Goal: Task Accomplishment & Management: Use online tool/utility

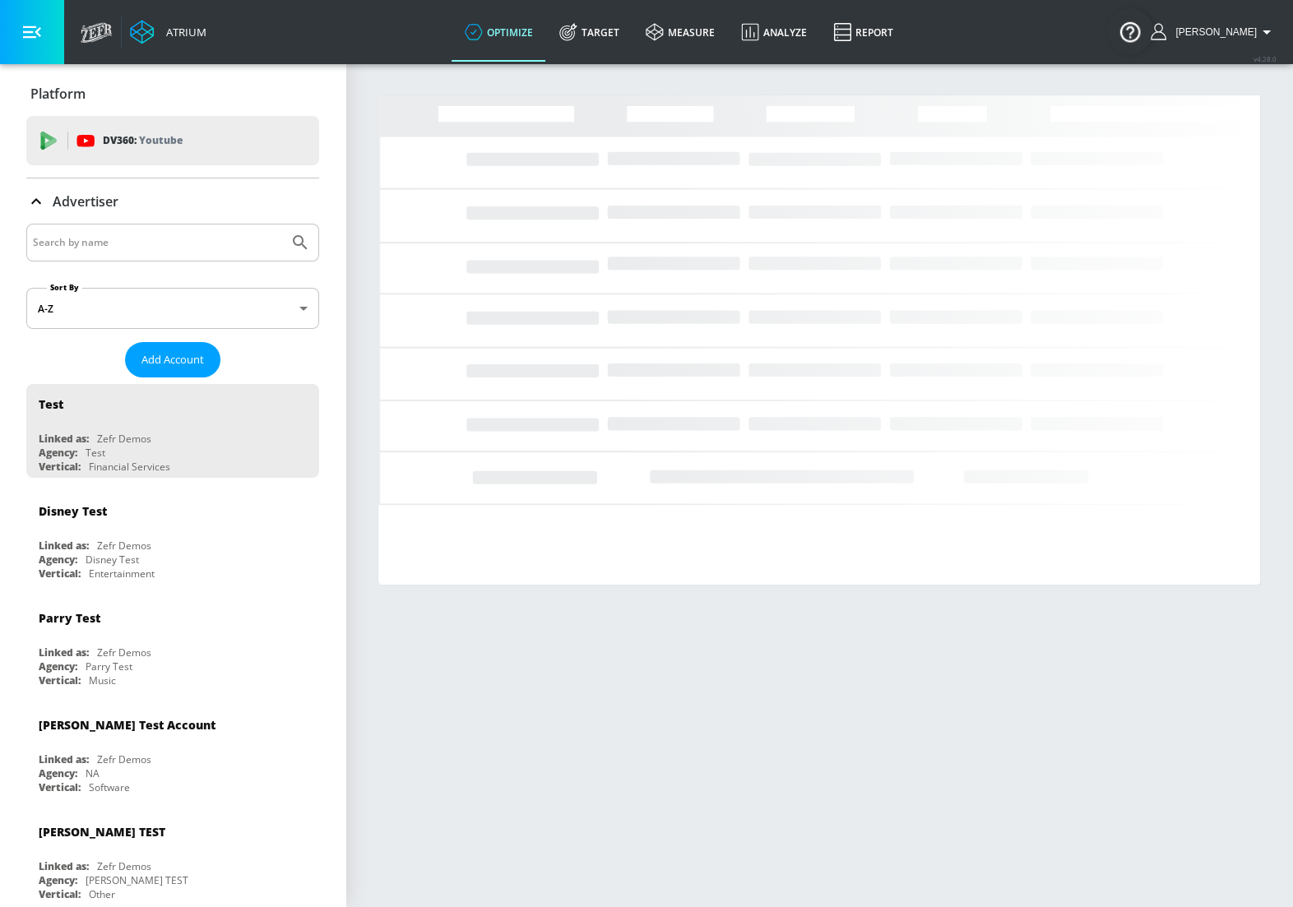
click at [165, 239] on input "Search by name" at bounding box center [157, 242] width 249 height 21
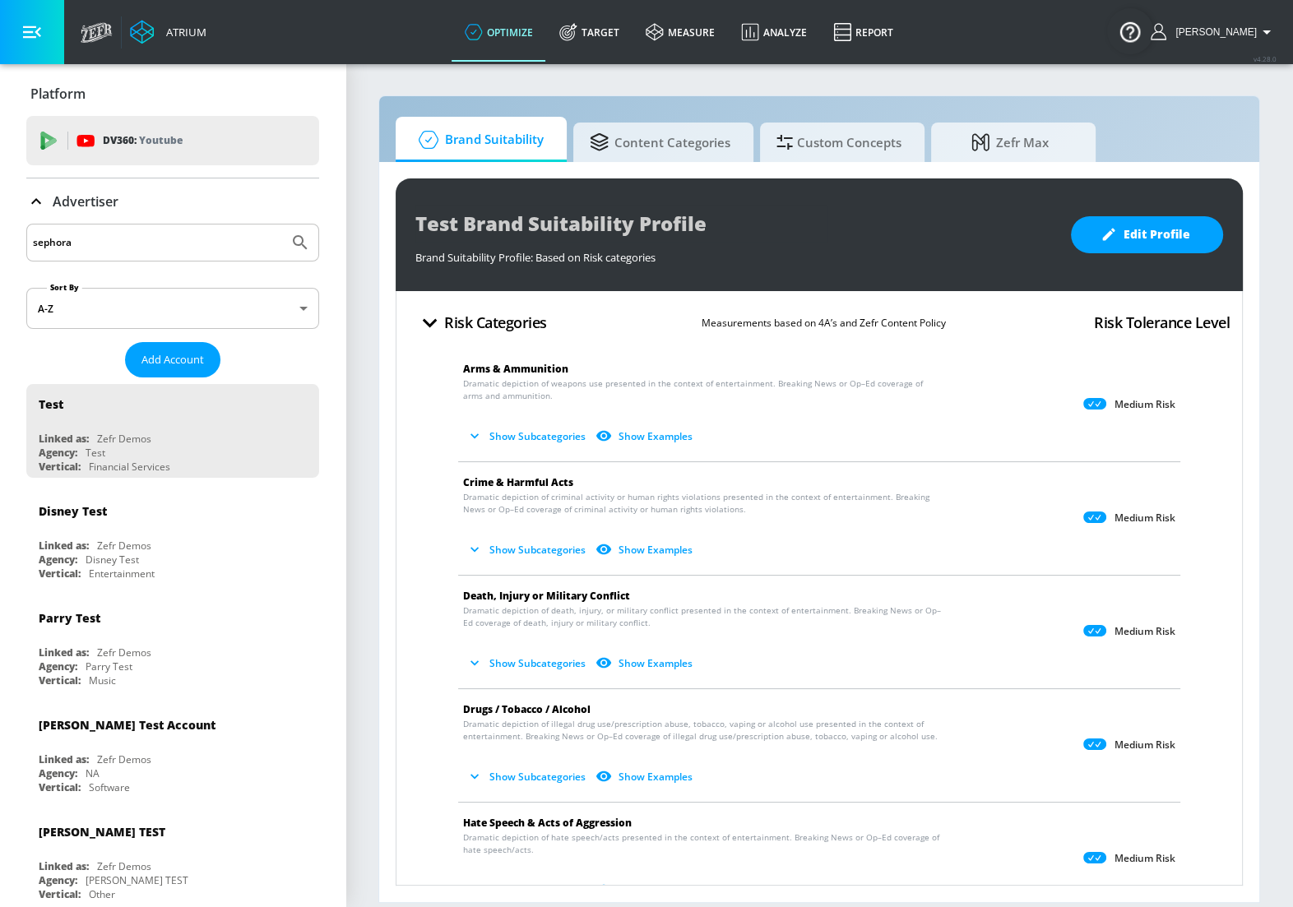
type input "sephora"
click at [282, 225] on button "Submit Search" at bounding box center [300, 243] width 36 height 36
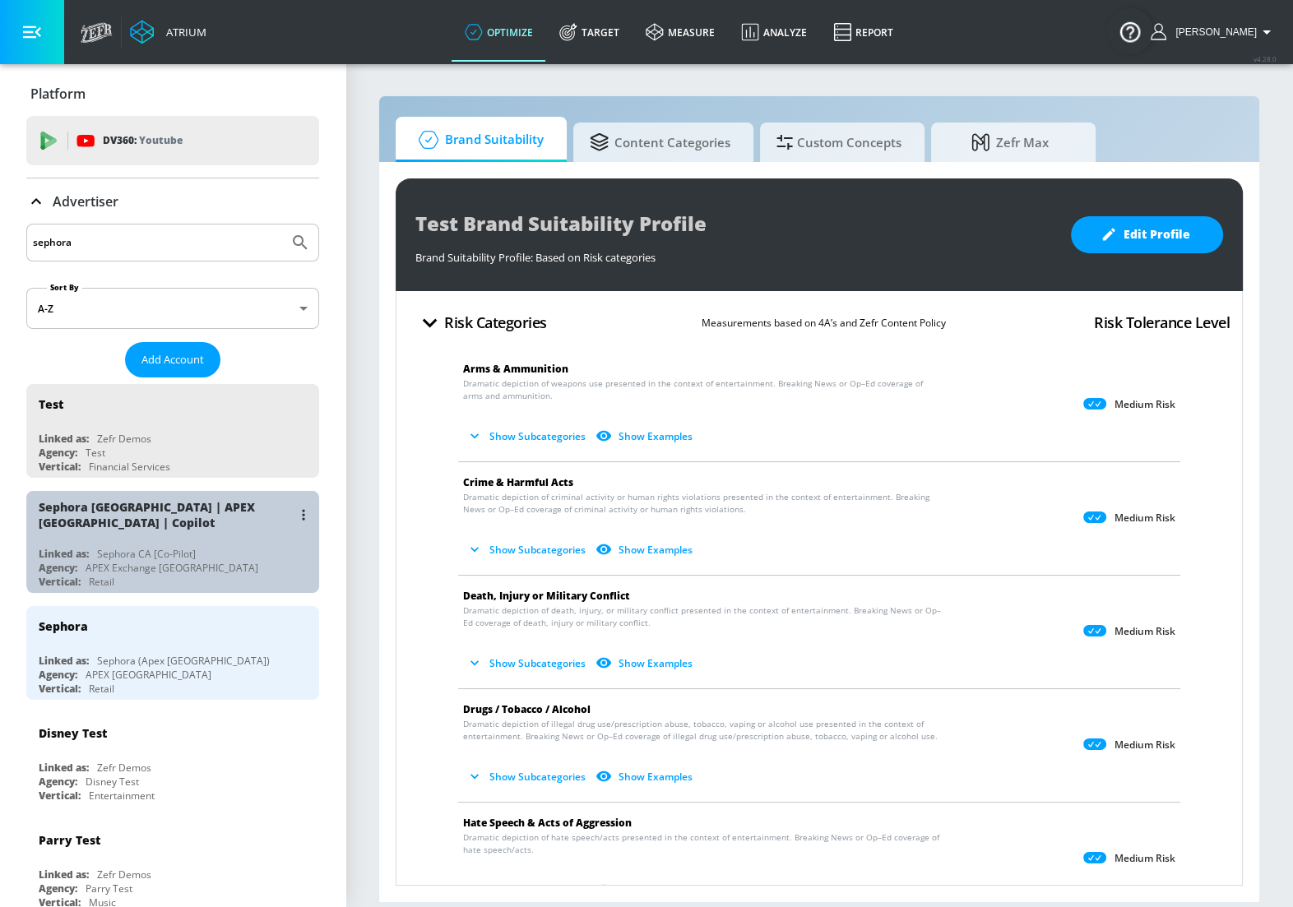
click at [185, 532] on div "Sephora [GEOGRAPHIC_DATA] | APEX [GEOGRAPHIC_DATA] | Copilot Linked as: Sephora…" at bounding box center [172, 542] width 293 height 102
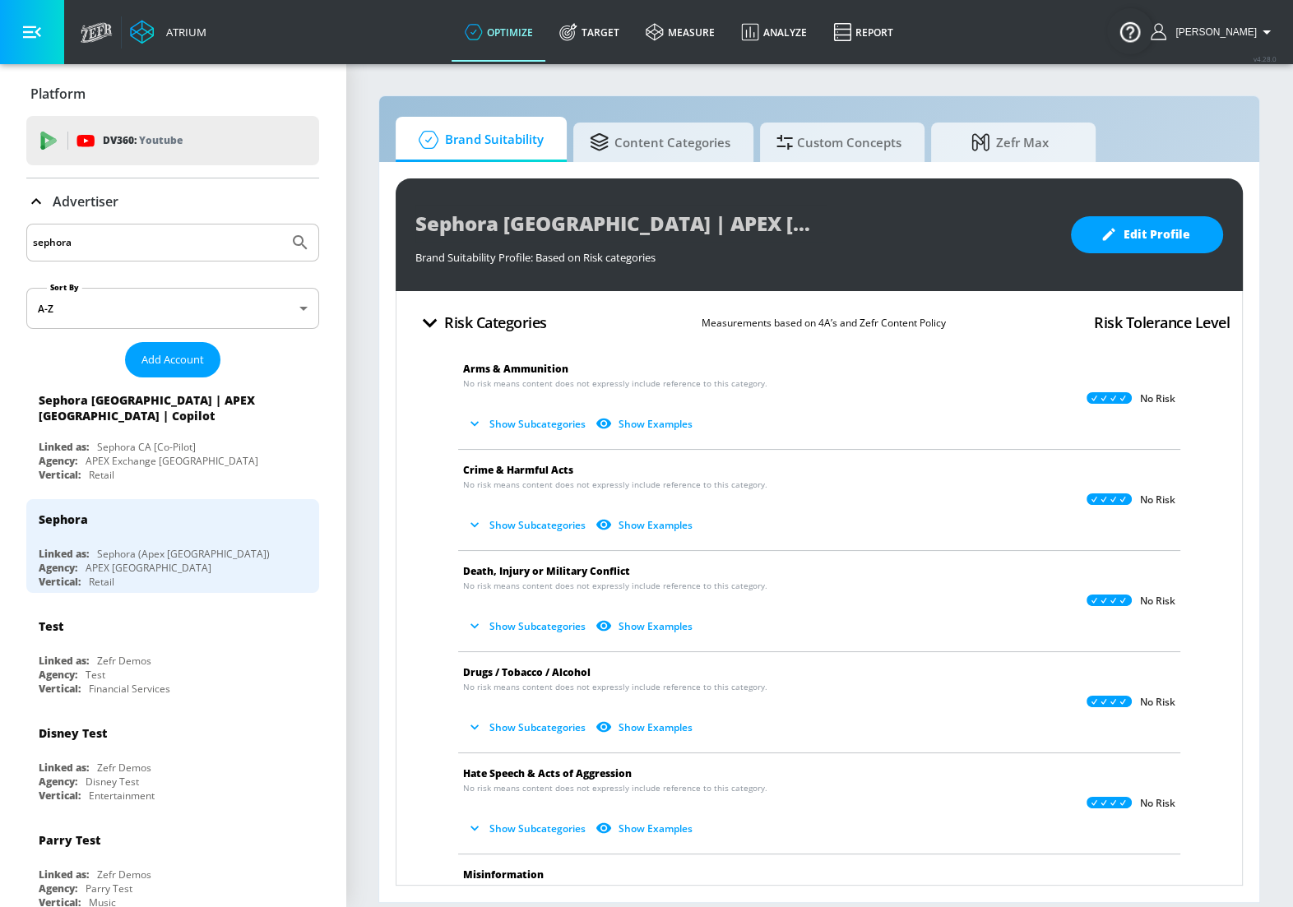
drag, startPoint x: 617, startPoint y: 35, endPoint x: 604, endPoint y: 77, distance: 44.8
click at [617, 35] on link "Target" at bounding box center [589, 31] width 86 height 59
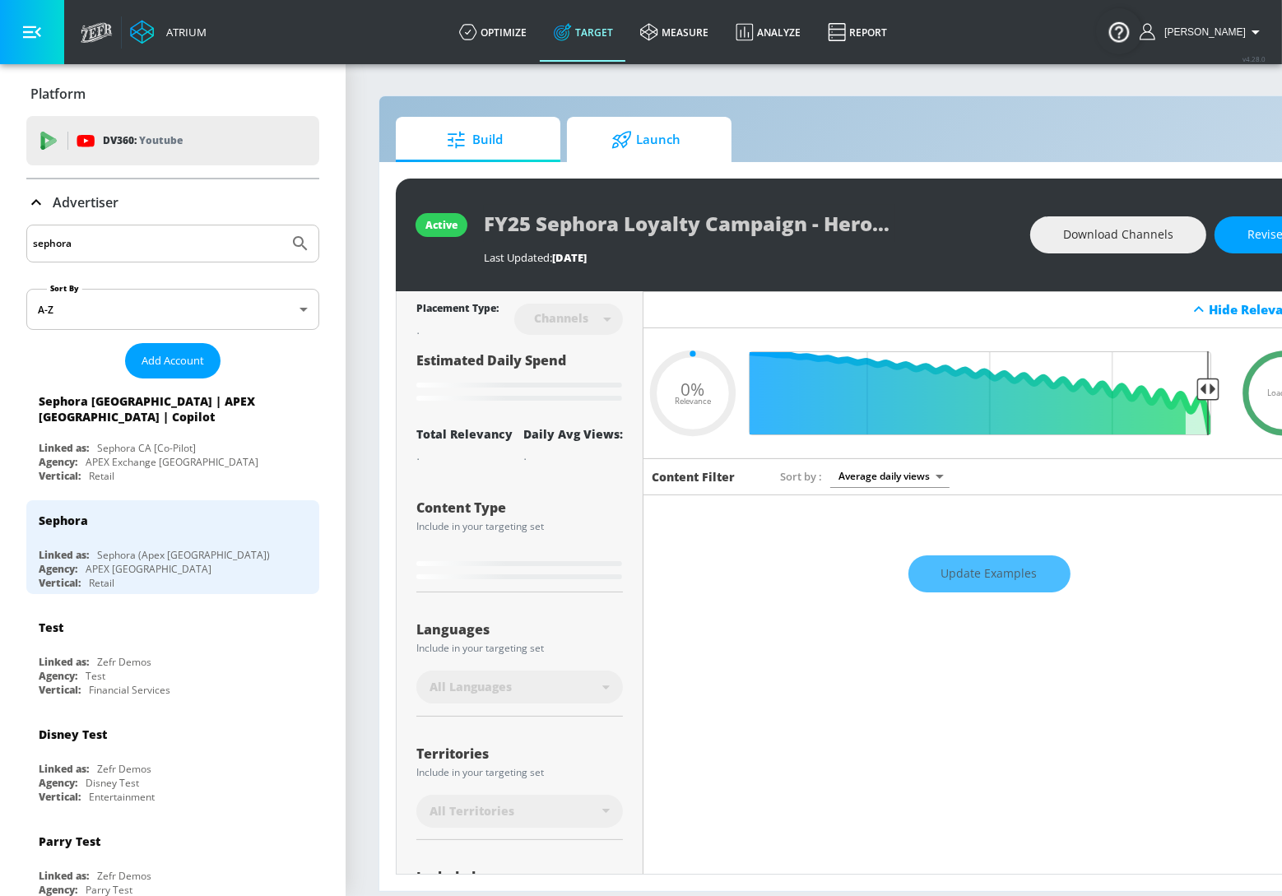
type input "0.05"
click at [619, 142] on icon at bounding box center [621, 140] width 21 height 18
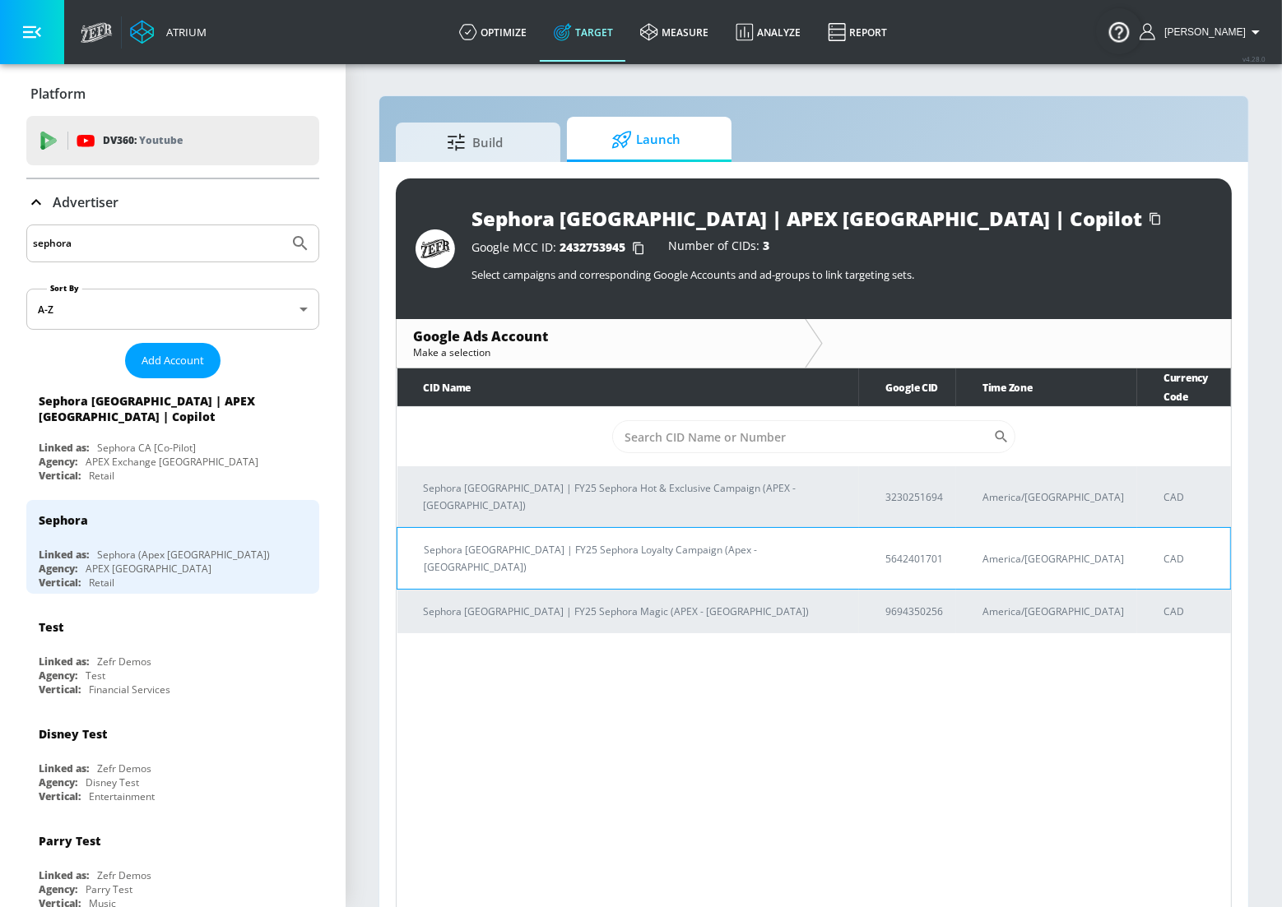
click at [699, 528] on td "Sephora [GEOGRAPHIC_DATA] | FY25 Sephora Loyalty Campaign (Apex - [GEOGRAPHIC_D…" at bounding box center [628, 559] width 462 height 62
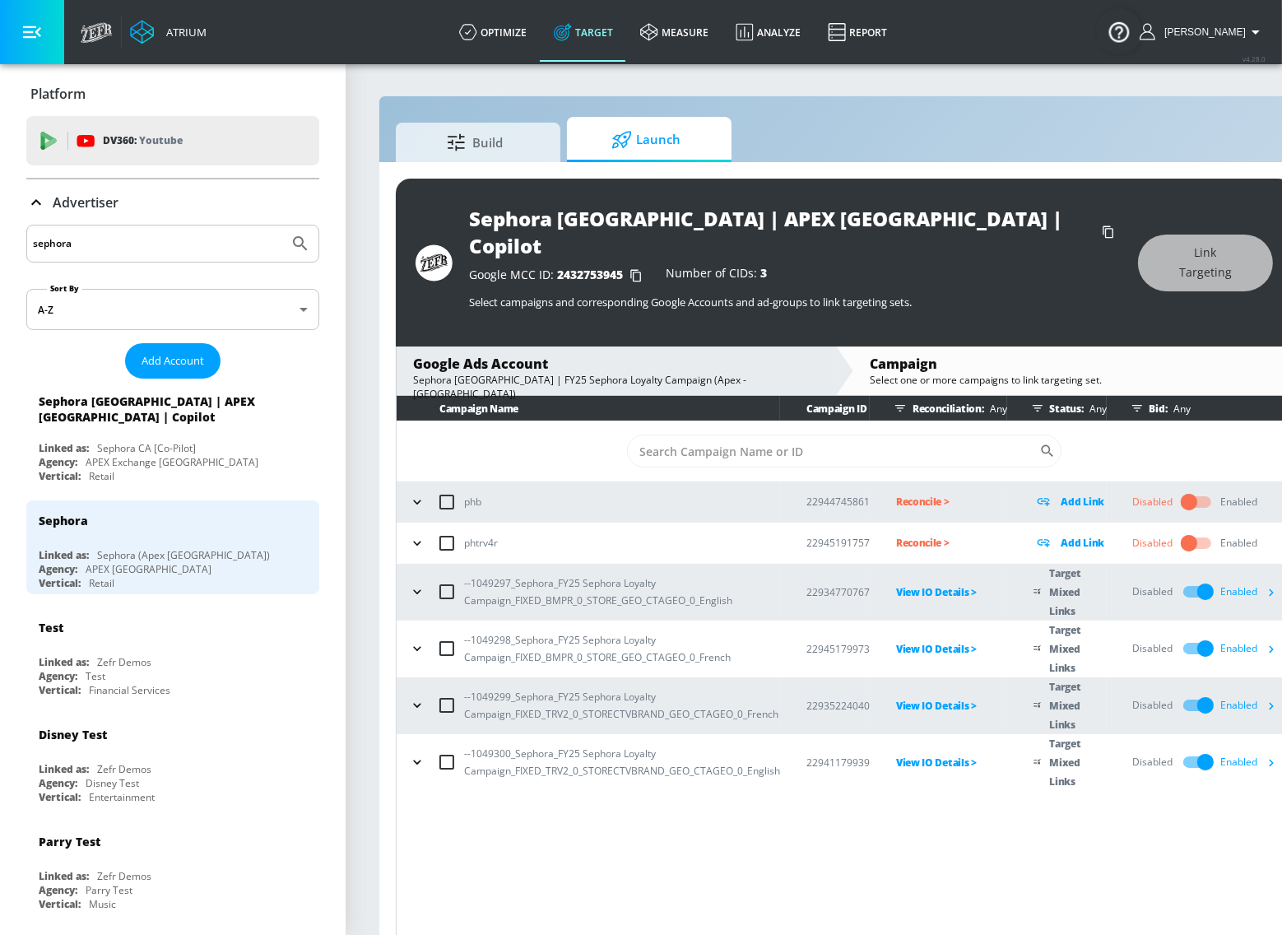
click at [1266, 583] on icon "button" at bounding box center [1270, 591] width 17 height 17
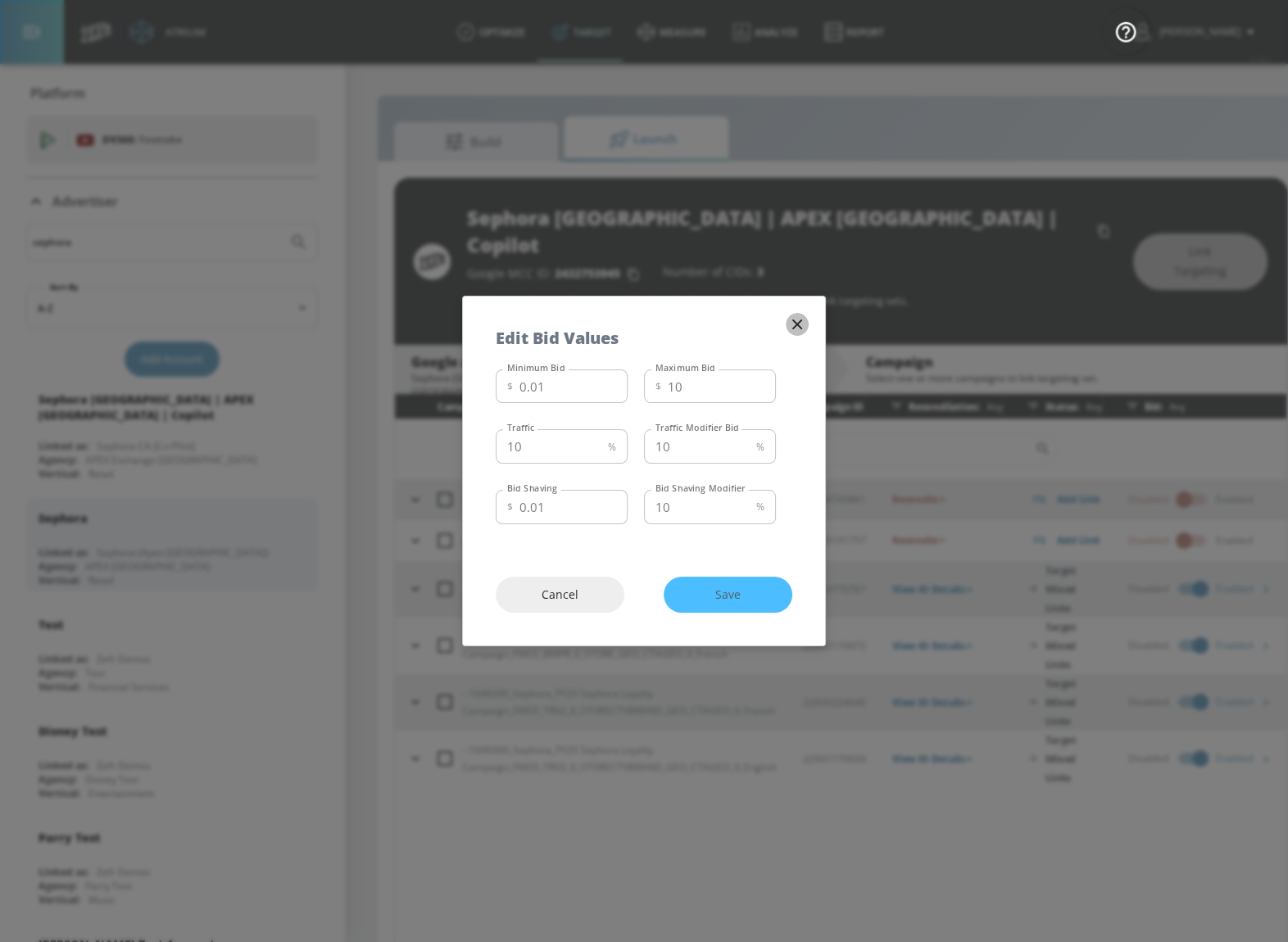
click at [801, 326] on icon "button" at bounding box center [797, 325] width 18 height 18
